Goal: Entertainment & Leisure: Consume media (video, audio)

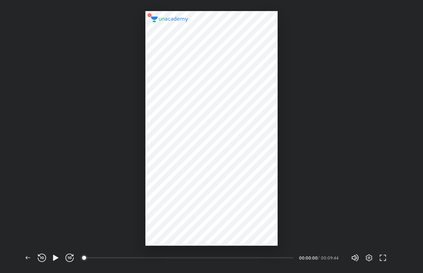
scroll to position [273, 422]
click at [60, 259] on icon "button" at bounding box center [56, 258] width 8 height 8
click at [304, 123] on div at bounding box center [211, 123] width 423 height 246
click at [195, 189] on div at bounding box center [211, 128] width 132 height 235
click at [194, 189] on div at bounding box center [211, 128] width 132 height 235
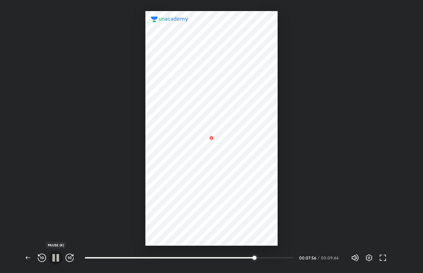
click at [54, 262] on button "button" at bounding box center [56, 258] width 14 height 14
click at [53, 263] on button "button" at bounding box center [56, 258] width 14 height 14
click at [57, 262] on button "button" at bounding box center [56, 258] width 14 height 14
click at [26, 265] on div "Back REWIND (J) PAUSE (K) FORWARD (L) 08:51 00:09:35 / 00:09:44 Volume (M) 100%…" at bounding box center [212, 258] width 382 height 30
click at [27, 260] on icon "button" at bounding box center [28, 258] width 8 height 8
